Goal: Find specific page/section: Find specific page/section

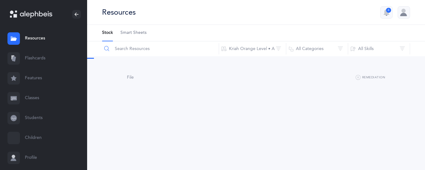
click at [129, 49] on input "text" at bounding box center [160, 48] width 117 height 15
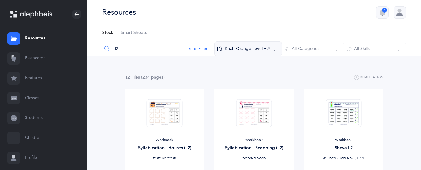
click at [233, 52] on button "Kriah Orange Level • A" at bounding box center [248, 48] width 68 height 15
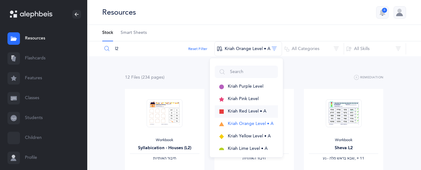
click at [227, 110] on button "Kriah Red Level • A" at bounding box center [246, 112] width 63 height 12
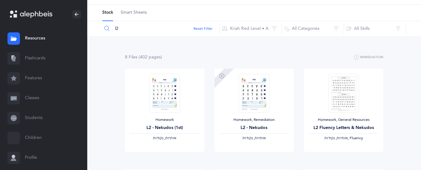
scroll to position [31, 0]
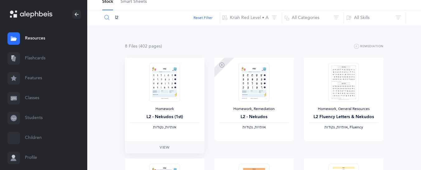
click at [168, 93] on img at bounding box center [164, 82] width 31 height 39
click at [160, 144] on link "View" at bounding box center [164, 147] width 79 height 12
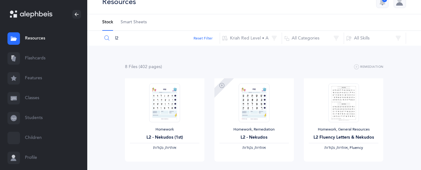
scroll to position [0, 0]
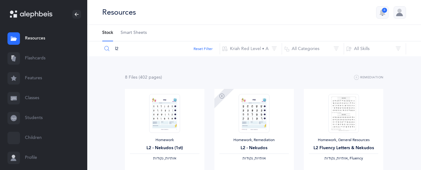
drag, startPoint x: 125, startPoint y: 51, endPoint x: 108, endPoint y: 51, distance: 17.4
click at [109, 51] on div "l2" at bounding box center [161, 48] width 118 height 15
type input "sukkot"
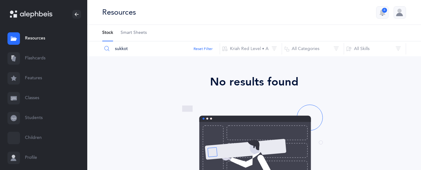
drag, startPoint x: 142, startPoint y: 49, endPoint x: 96, endPoint y: 49, distance: 45.8
click at [97, 49] on div "sukkot Reset Filter Kriah Red Level • A Kriah Purple Level Kriah Pink Level Kri…" at bounding box center [253, 48] width 333 height 15
